Goal: Use online tool/utility: Utilize a website feature to perform a specific function

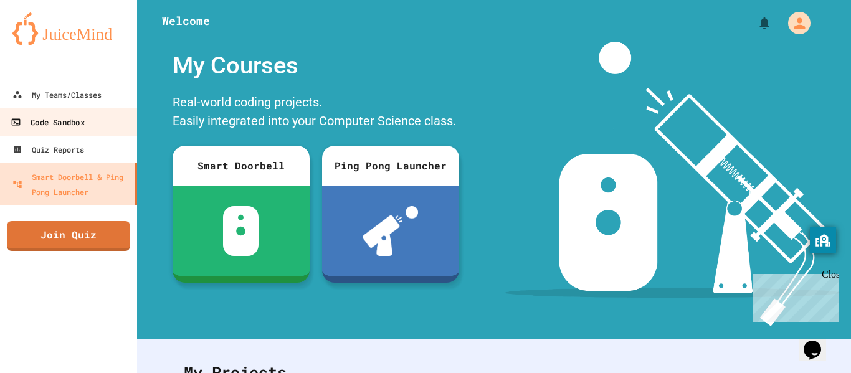
click at [45, 117] on div "Code Sandbox" at bounding box center [48, 123] width 74 height 16
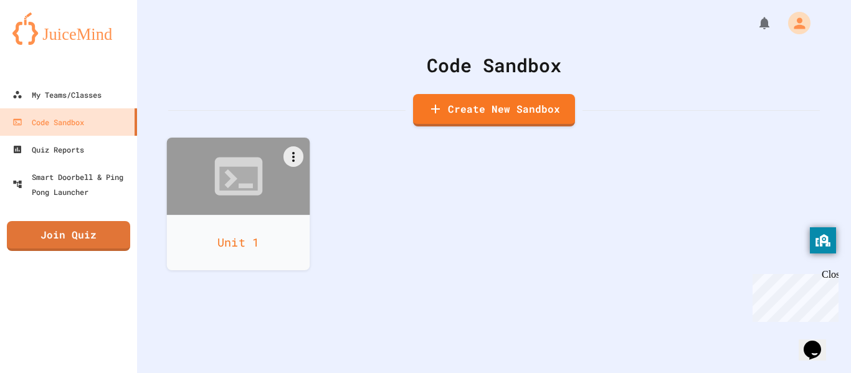
click at [233, 244] on div "Unit 1" at bounding box center [238, 242] width 143 height 55
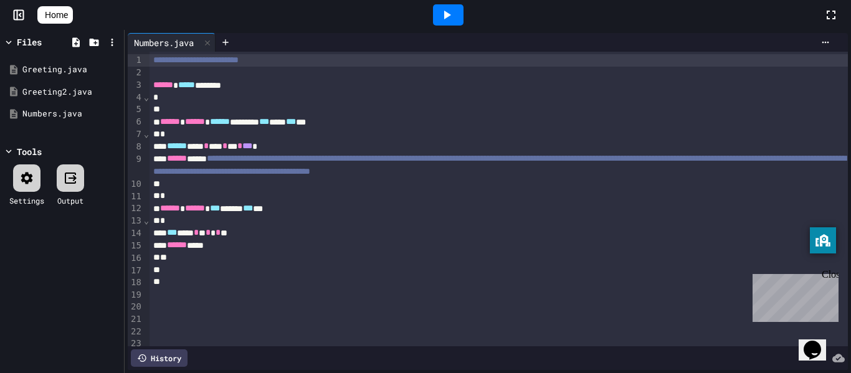
click at [252, 252] on div "*" at bounding box center [499, 258] width 699 height 12
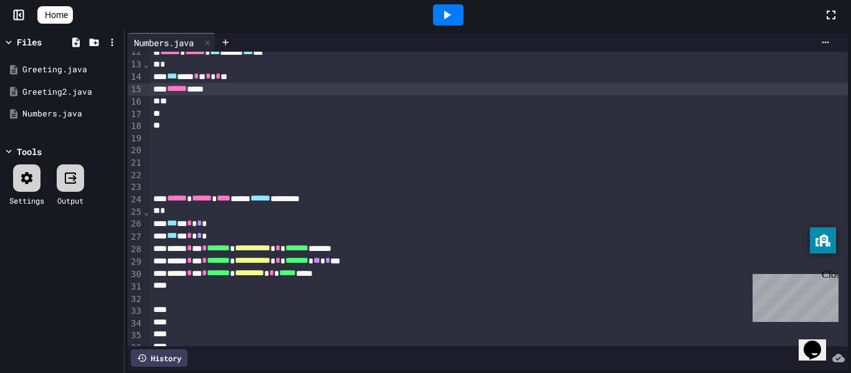
scroll to position [160, 0]
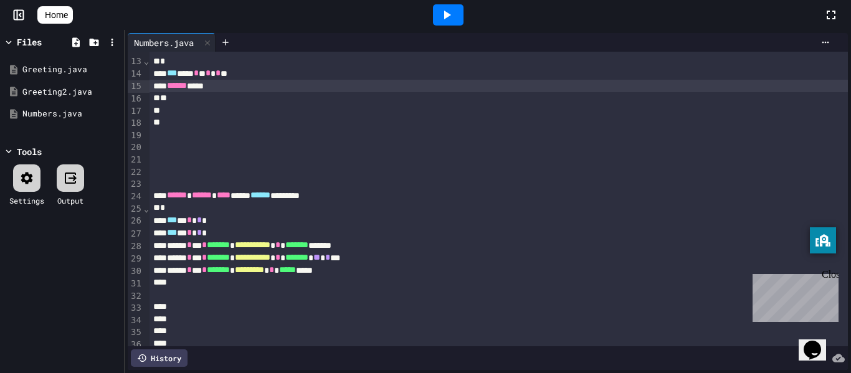
click at [464, 16] on div at bounding box center [448, 14] width 31 height 21
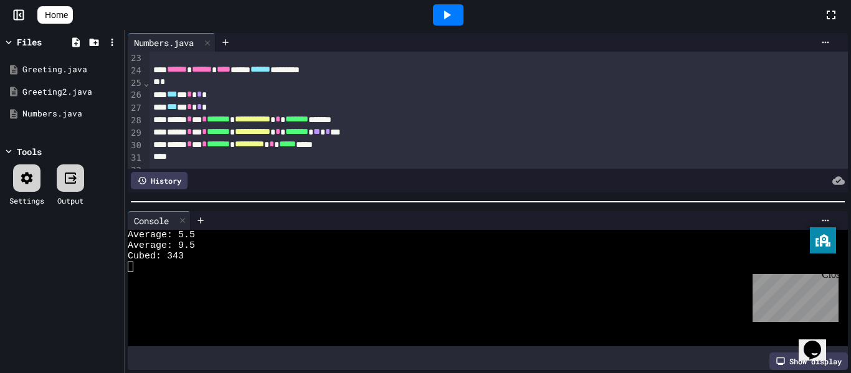
scroll to position [274, 0]
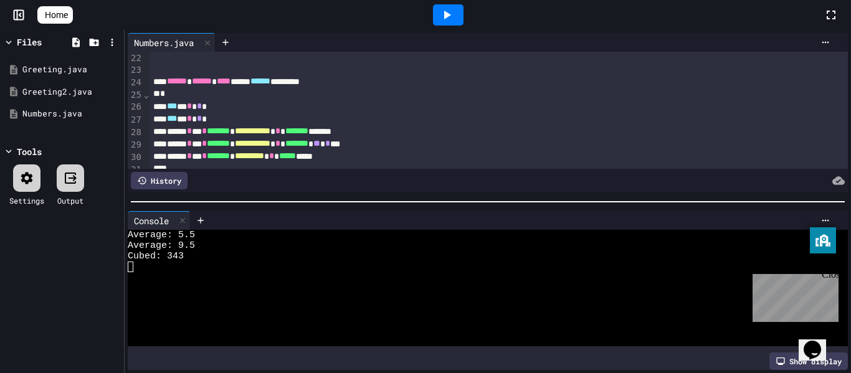
click at [202, 108] on span "*" at bounding box center [199, 106] width 5 height 9
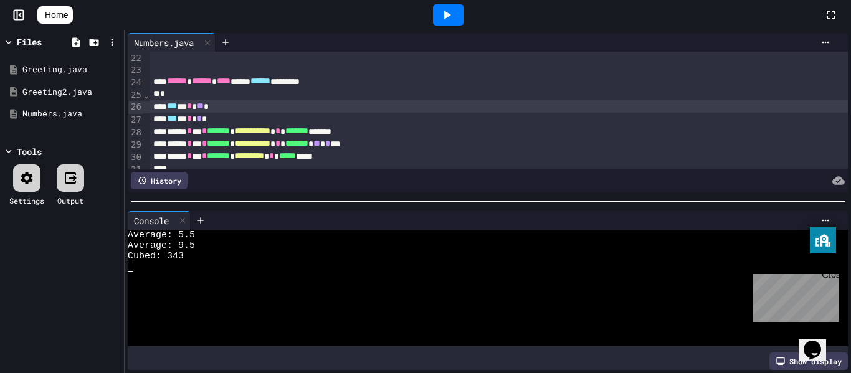
click at [443, 14] on div at bounding box center [448, 14] width 31 height 21
click at [204, 106] on span "**" at bounding box center [200, 106] width 7 height 9
click at [460, 16] on div at bounding box center [448, 14] width 31 height 21
